Goal: Find specific fact: Find contact information

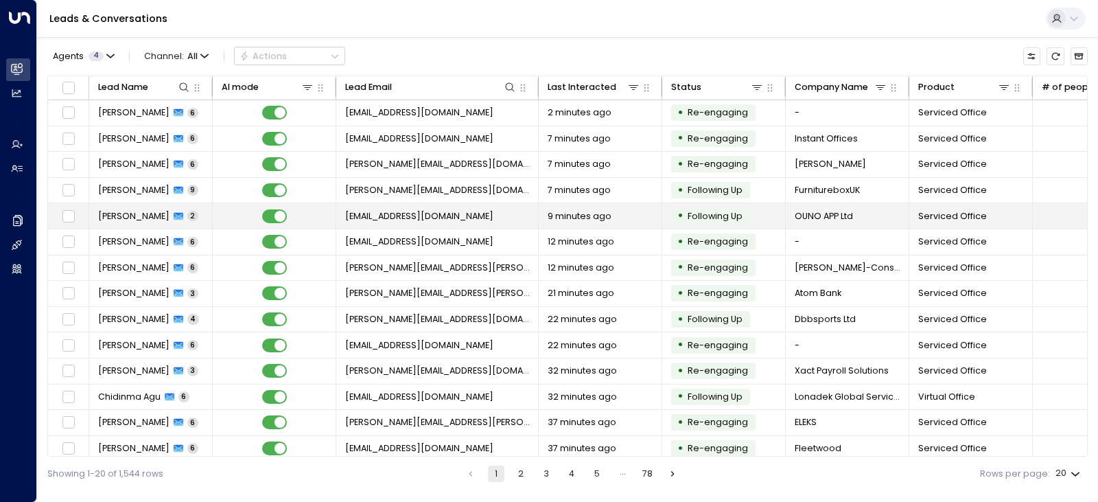
click at [384, 216] on span "[EMAIL_ADDRESS][DOMAIN_NAME]" at bounding box center [419, 216] width 148 height 12
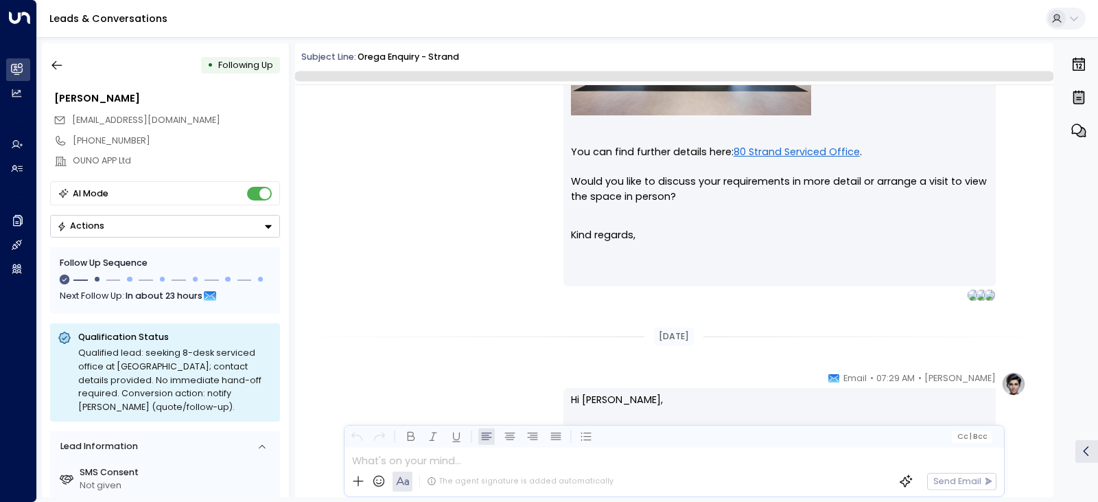
scroll to position [1499, 0]
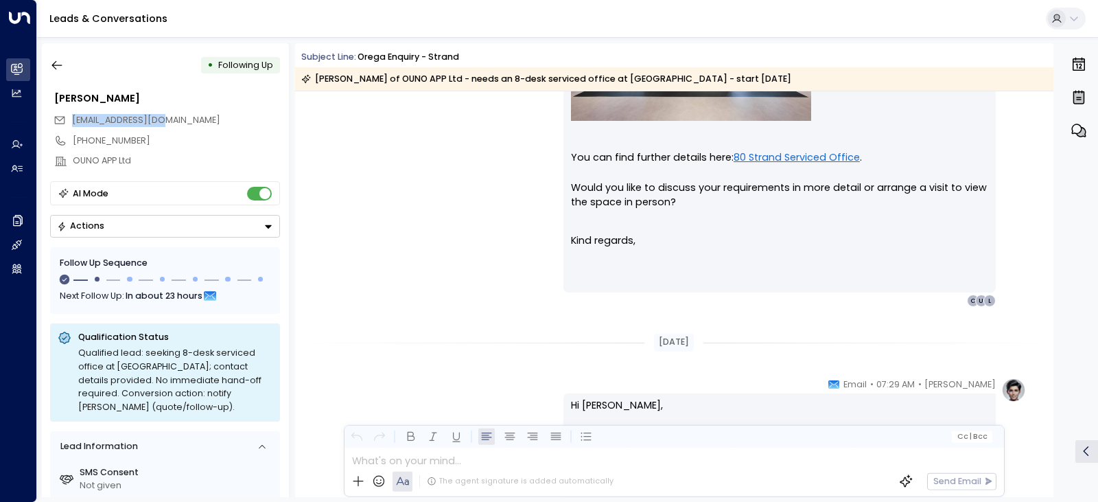
drag, startPoint x: 184, startPoint y: 120, endPoint x: 71, endPoint y: 122, distance: 112.6
click at [71, 122] on div "[EMAIL_ADDRESS][DOMAIN_NAME]" at bounding box center [167, 120] width 226 height 21
copy span "[EMAIL_ADDRESS][DOMAIN_NAME]"
